Goal: Task Accomplishment & Management: Complete application form

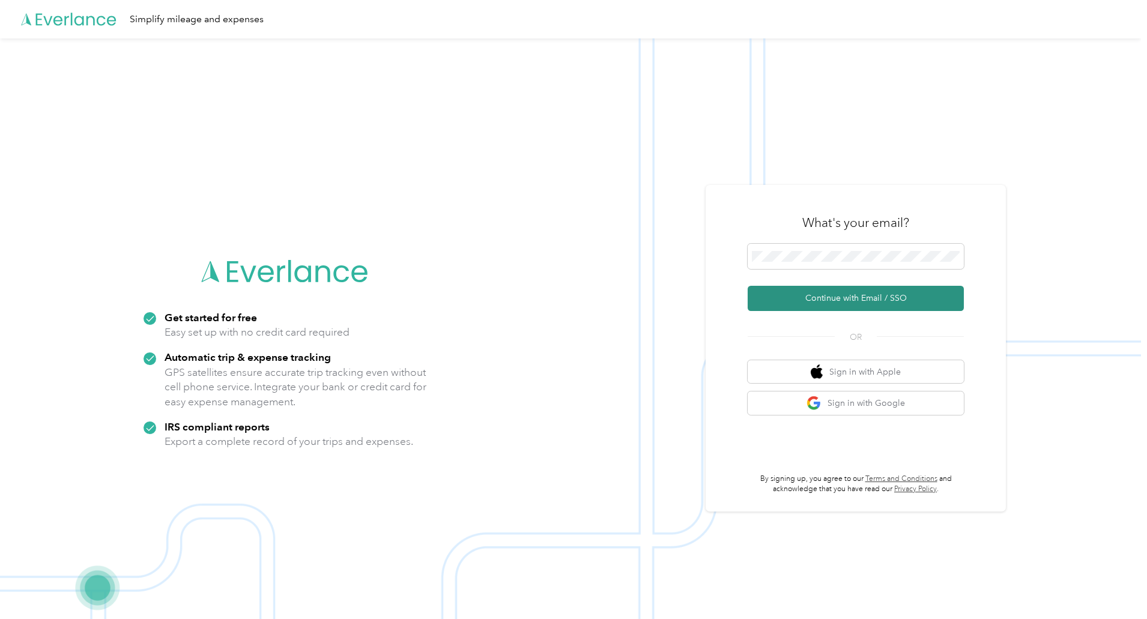
click at [837, 297] on button "Continue with Email / SSO" at bounding box center [856, 298] width 216 height 25
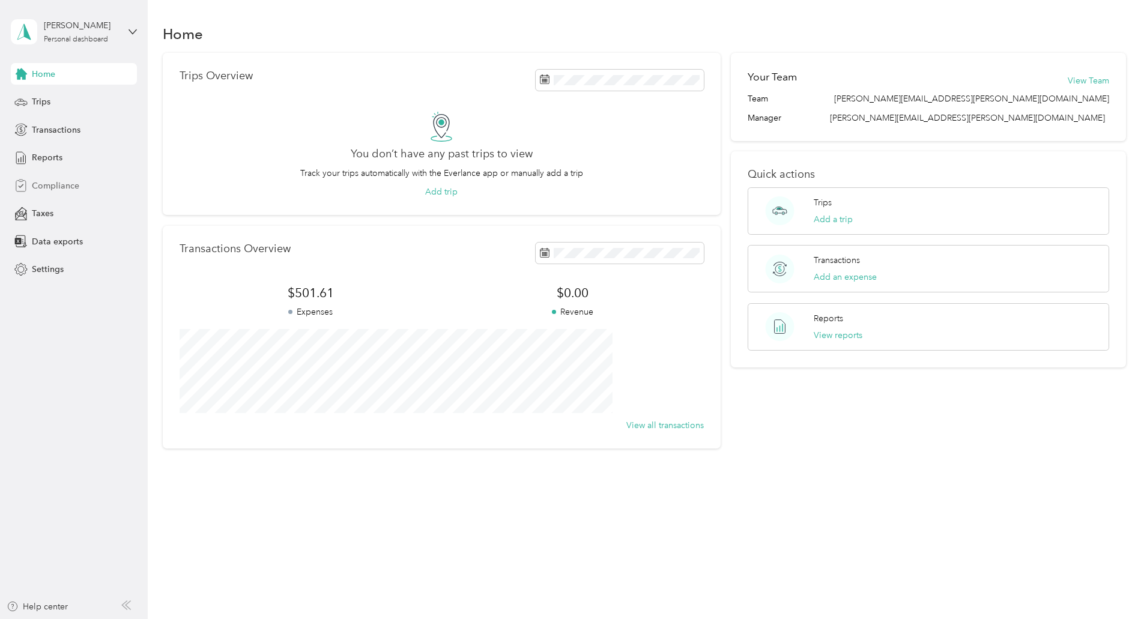
click at [43, 186] on span "Compliance" at bounding box center [55, 186] width 47 height 13
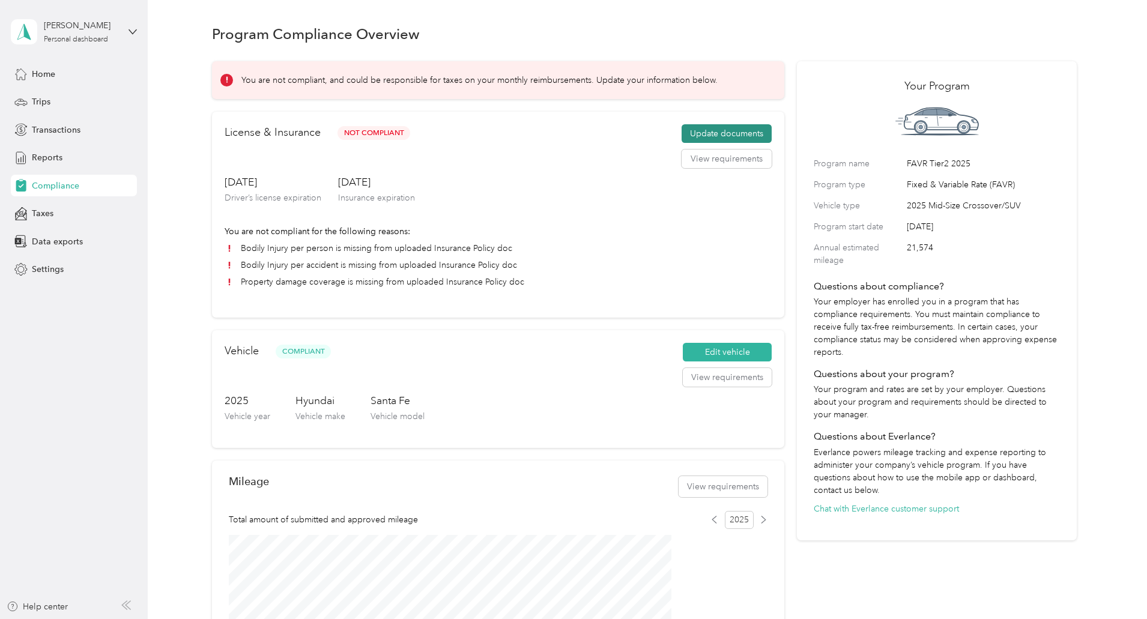
click at [691, 144] on button "Update documents" at bounding box center [727, 133] width 90 height 19
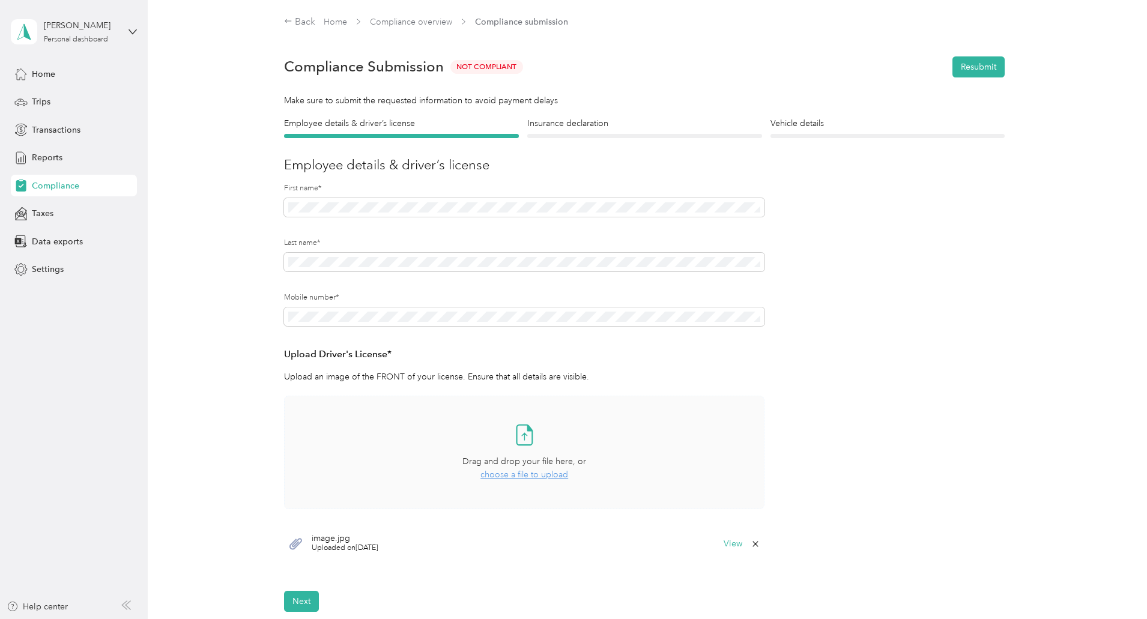
click at [501, 470] on span "choose a file to upload" at bounding box center [525, 475] width 88 height 10
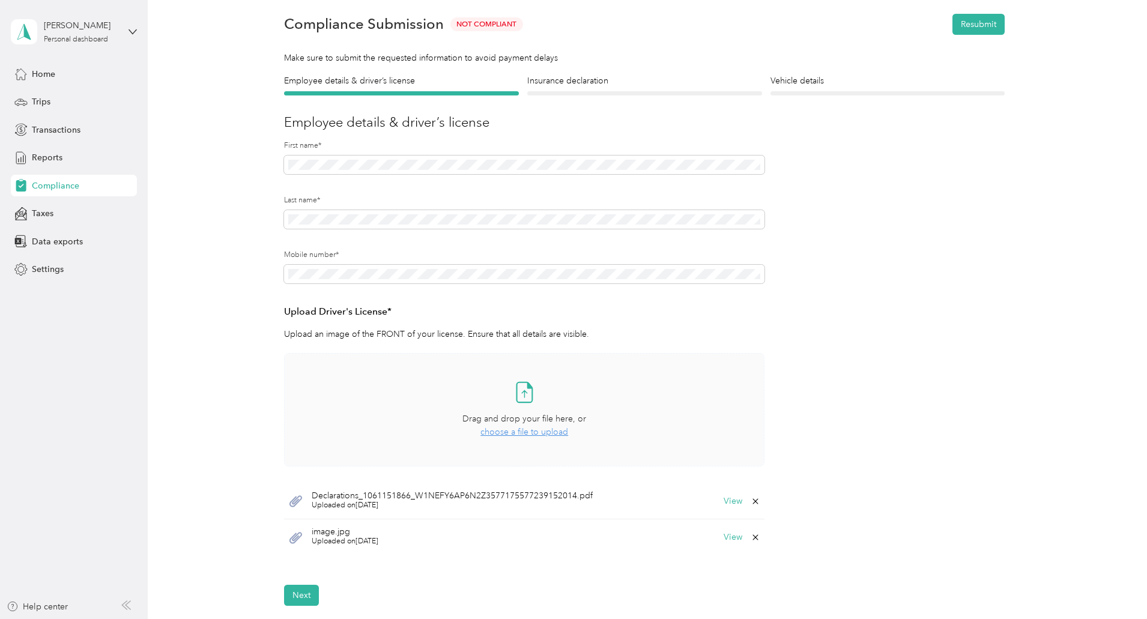
scroll to position [180, 0]
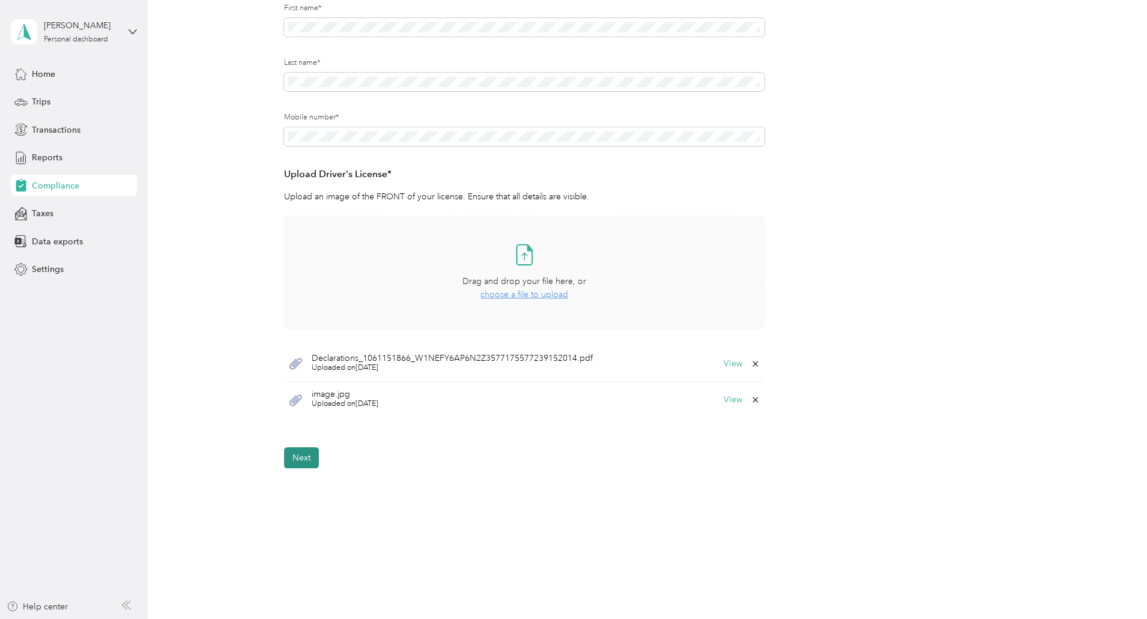
click at [306, 452] on button "Next" at bounding box center [301, 458] width 35 height 21
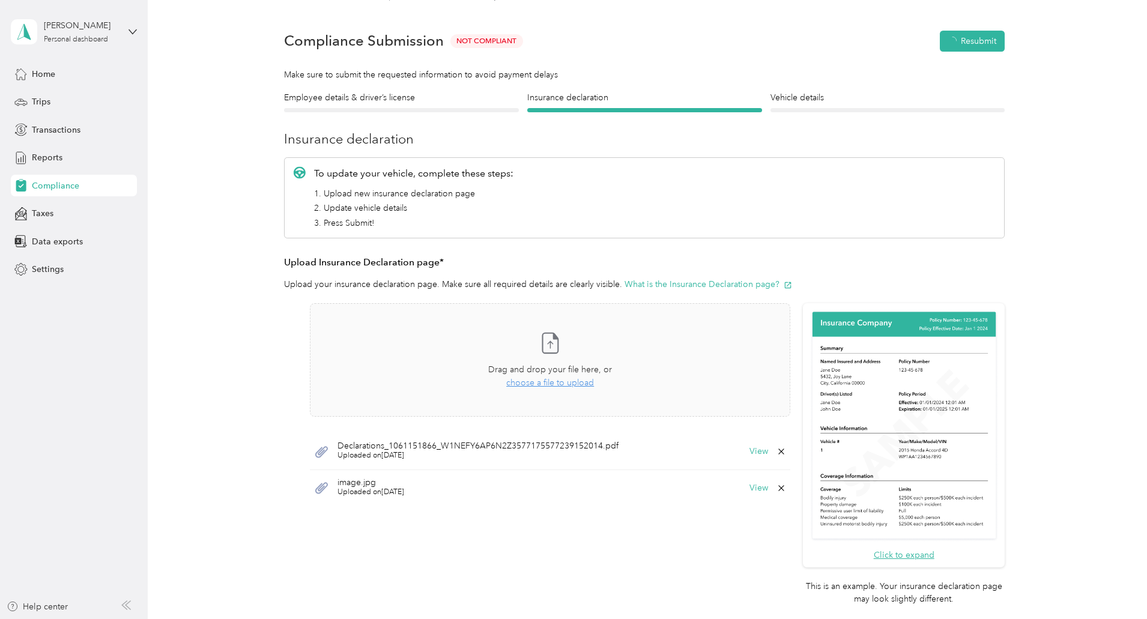
scroll to position [15, 0]
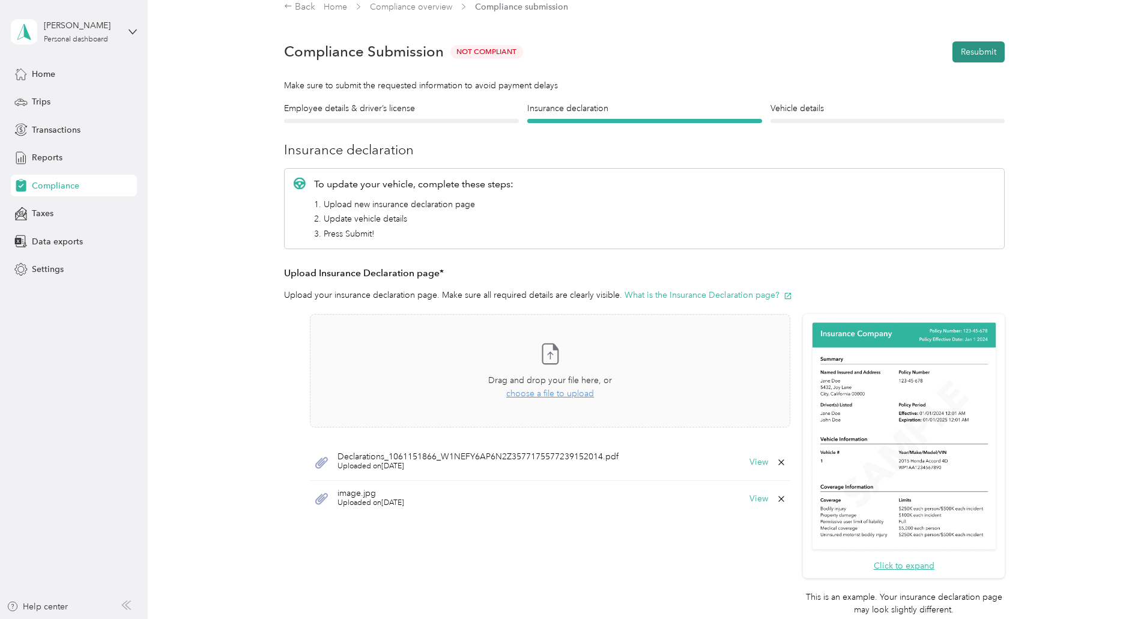
click at [968, 53] on button "Resubmit" at bounding box center [979, 51] width 52 height 21
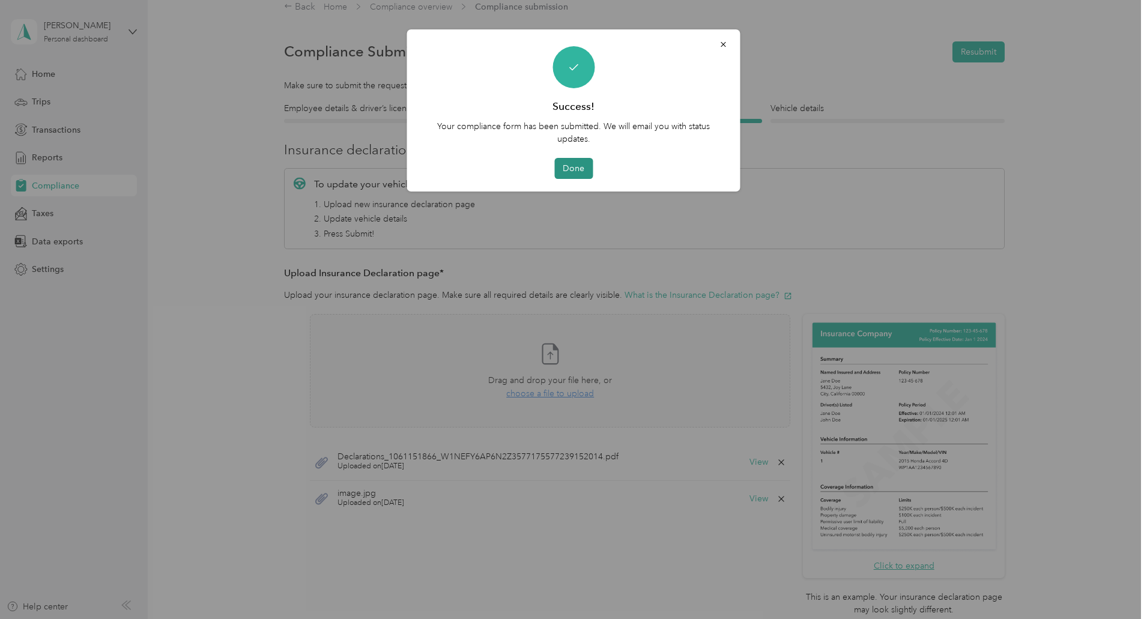
click at [569, 166] on button "Done" at bounding box center [573, 168] width 38 height 21
